Goal: Information Seeking & Learning: Learn about a topic

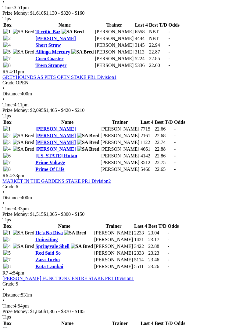
scroll to position [677, 0]
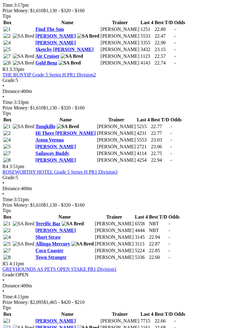
scroll to position [442, 0]
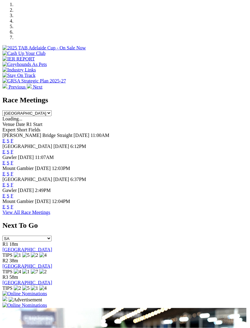
scroll to position [202, 0]
click at [13, 149] on link "F" at bounding box center [12, 151] width 3 height 5
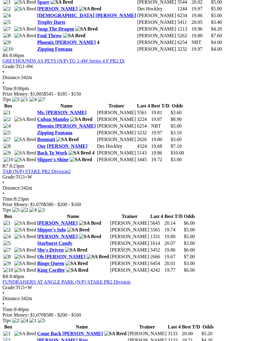
scroll to position [817, 0]
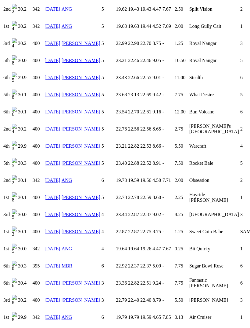
scroll to position [994, 0]
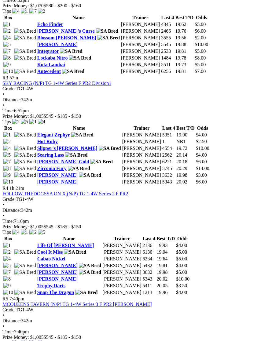
scroll to position [453, 0]
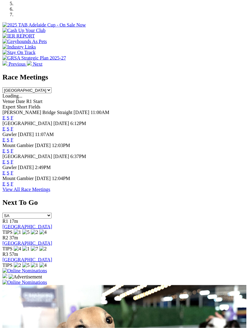
scroll to position [225, 0]
click at [13, 126] on link "F" at bounding box center [12, 128] width 3 height 5
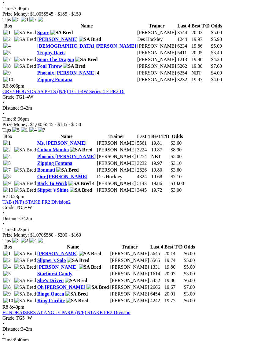
scroll to position [787, 0]
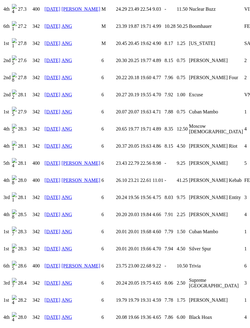
scroll to position [517, 0]
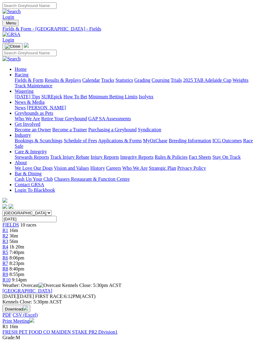
scroll to position [808, 0]
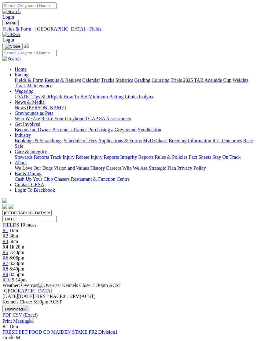
scroll to position [808, 0]
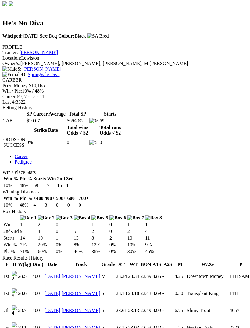
scroll to position [214, 0]
